Goal: Information Seeking & Learning: Learn about a topic

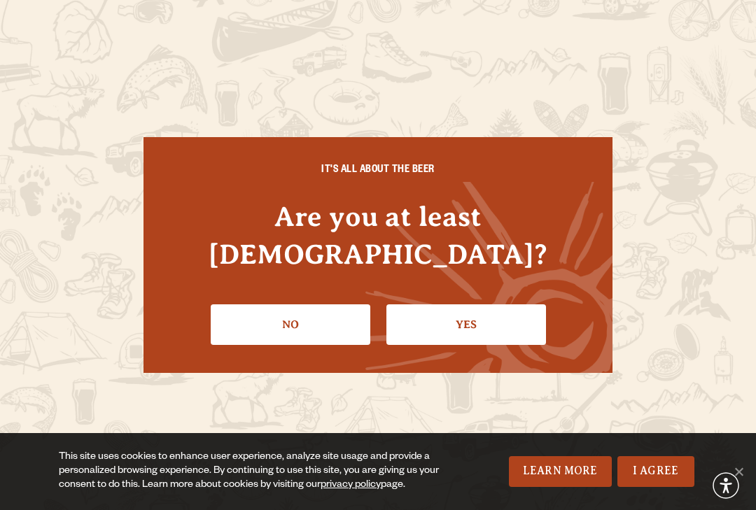
click at [501, 316] on link "Yes" at bounding box center [467, 325] width 160 height 41
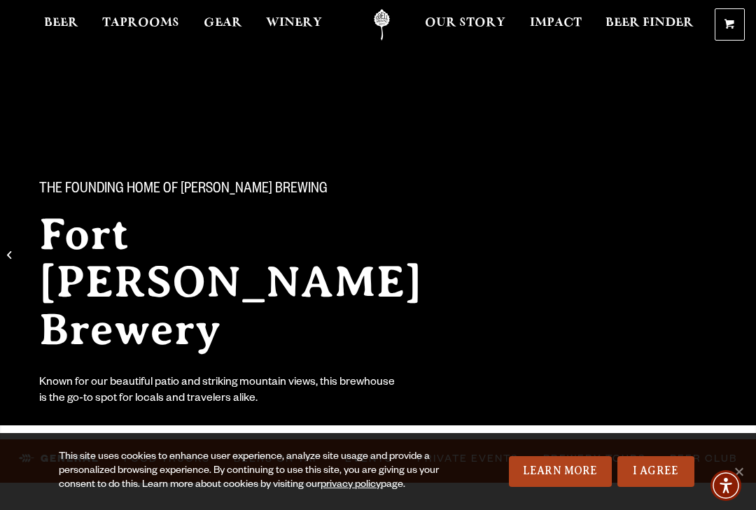
click at [681, 470] on link "I Agree" at bounding box center [656, 472] width 77 height 31
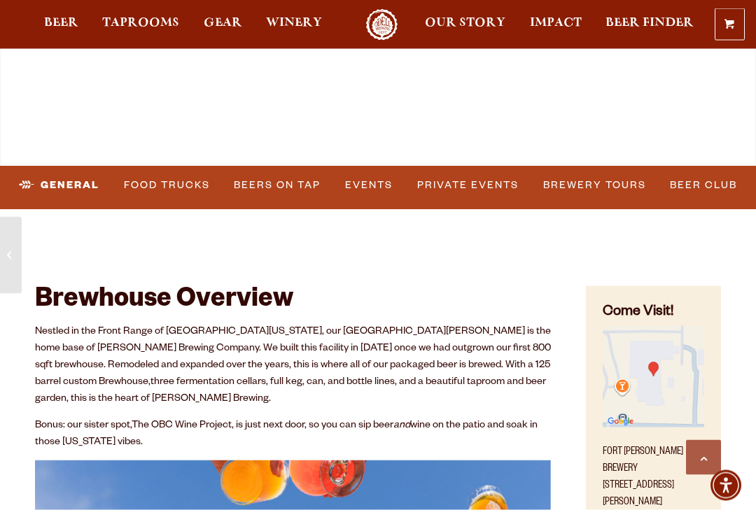
scroll to position [518, 0]
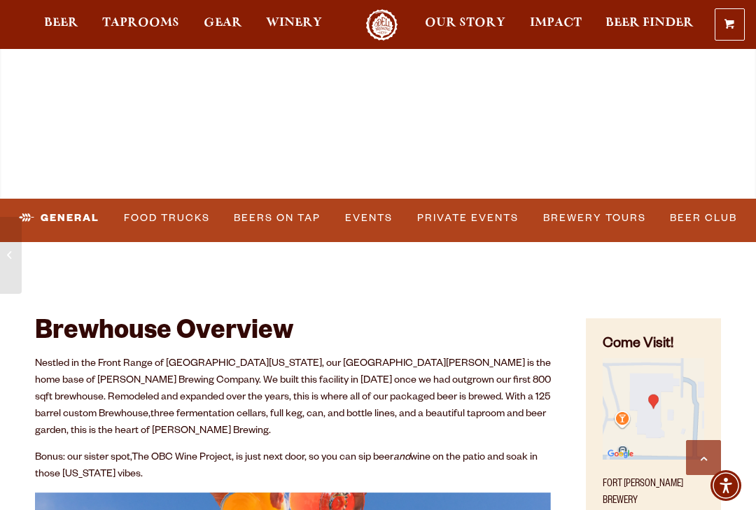
click at [350, 219] on link "Events" at bounding box center [369, 218] width 59 height 32
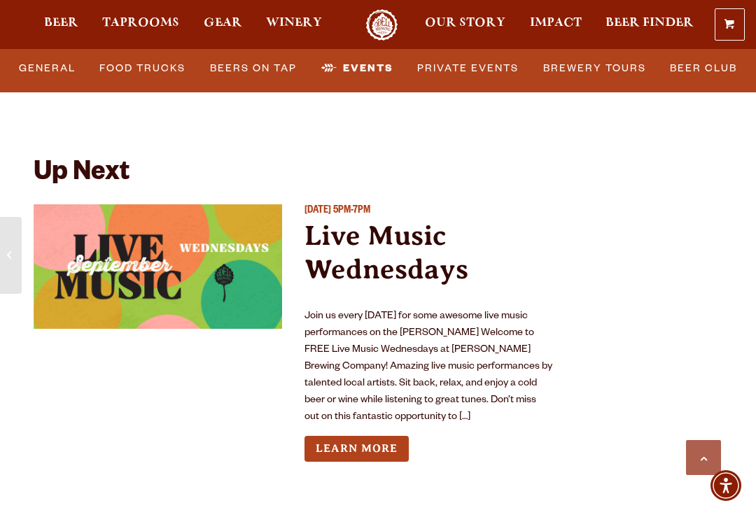
scroll to position [5514, 0]
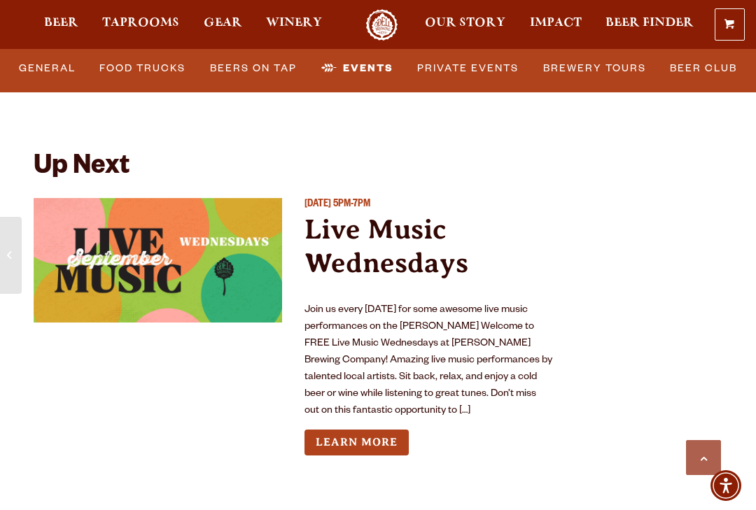
click at [387, 430] on link "Learn More" at bounding box center [357, 443] width 104 height 26
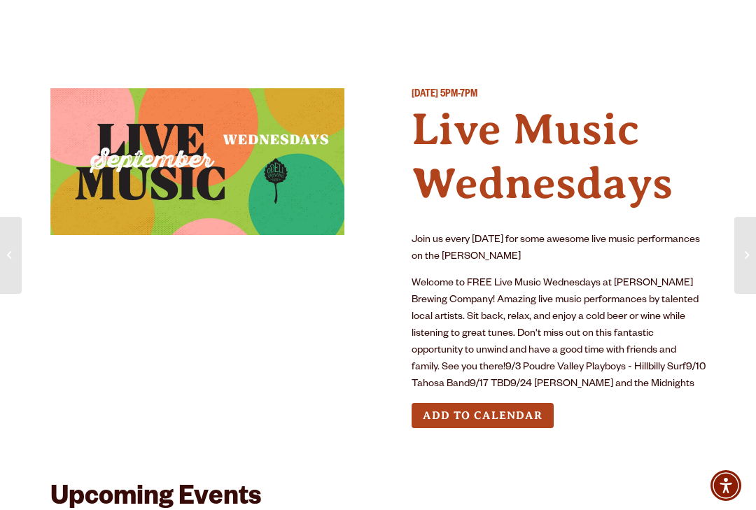
click at [600, 173] on h4 "Live Music Wednesdays" at bounding box center [559, 157] width 294 height 108
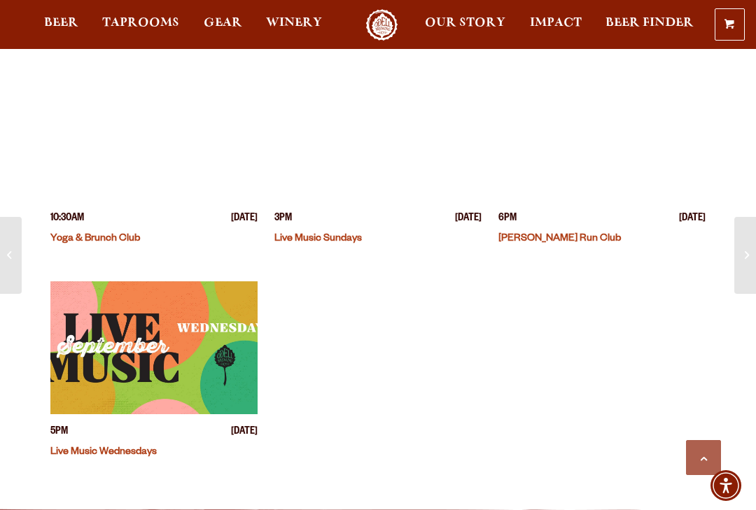
scroll to position [468, 0]
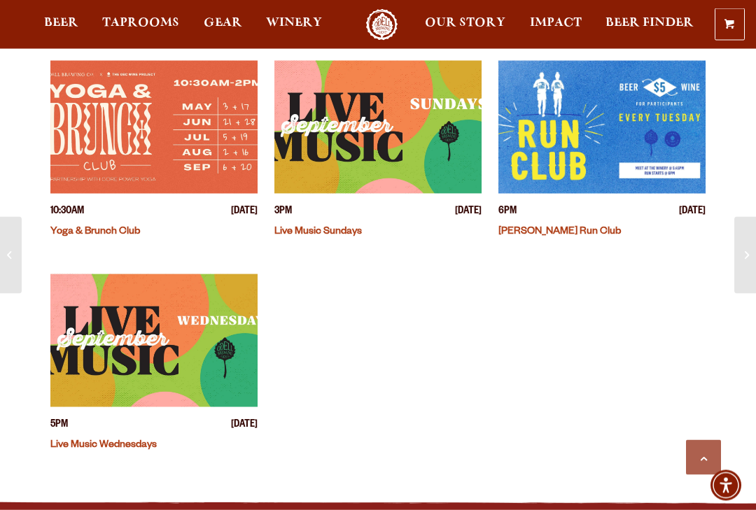
click at [328, 227] on link "Live Music Sundays" at bounding box center [318, 232] width 88 height 11
